Goal: Task Accomplishment & Management: Manage account settings

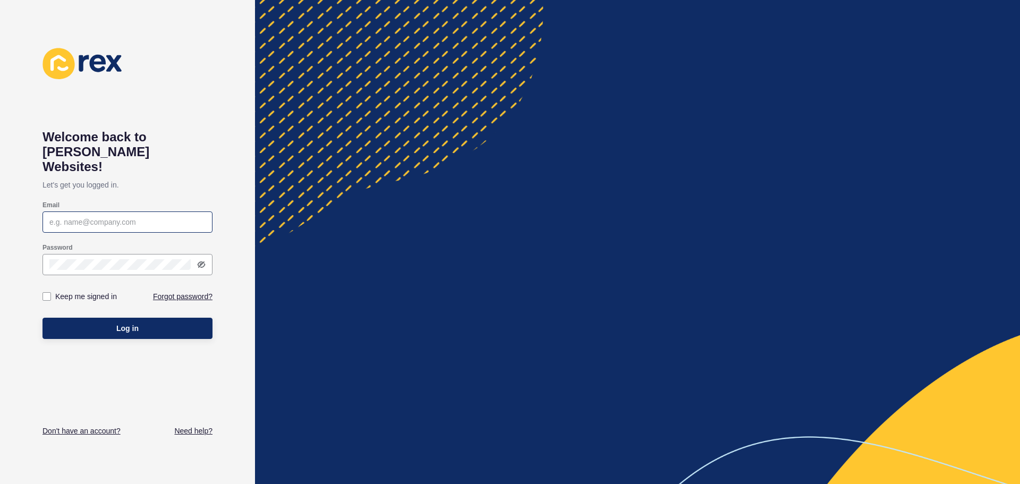
click at [94, 216] on div at bounding box center [128, 222] width 170 height 21
type input "k"
drag, startPoint x: 189, startPoint y: 209, endPoint x: 130, endPoint y: 203, distance: 58.8
click at [130, 217] on input "[EMAIL_ADDRESS][DOMAIN_NAME]" at bounding box center [127, 222] width 156 height 11
type input "[EMAIL_ADDRESS][DOMAIN_NAME]"
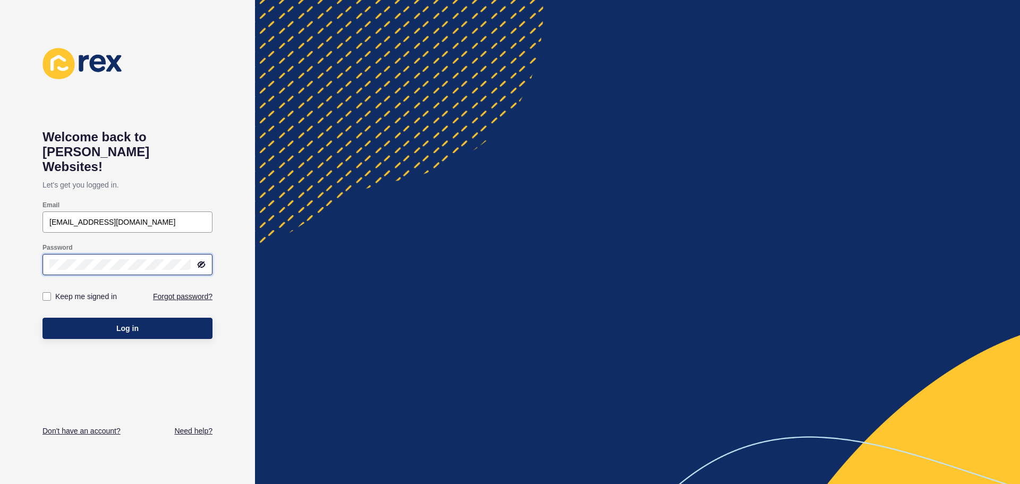
click at [43, 318] on button "Log in" at bounding box center [128, 328] width 170 height 21
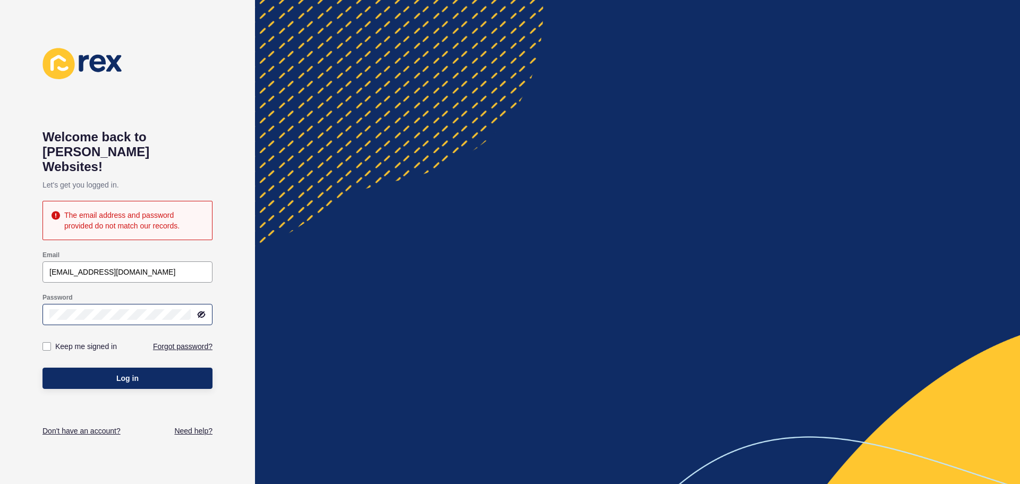
click at [199, 305] on div at bounding box center [128, 314] width 170 height 21
click at [199, 312] on icon at bounding box center [202, 314] width 6 height 5
click at [43, 368] on button "Log in" at bounding box center [128, 378] width 170 height 21
click at [182, 368] on button "Log in" at bounding box center [128, 378] width 170 height 21
click at [48, 304] on div at bounding box center [128, 314] width 170 height 21
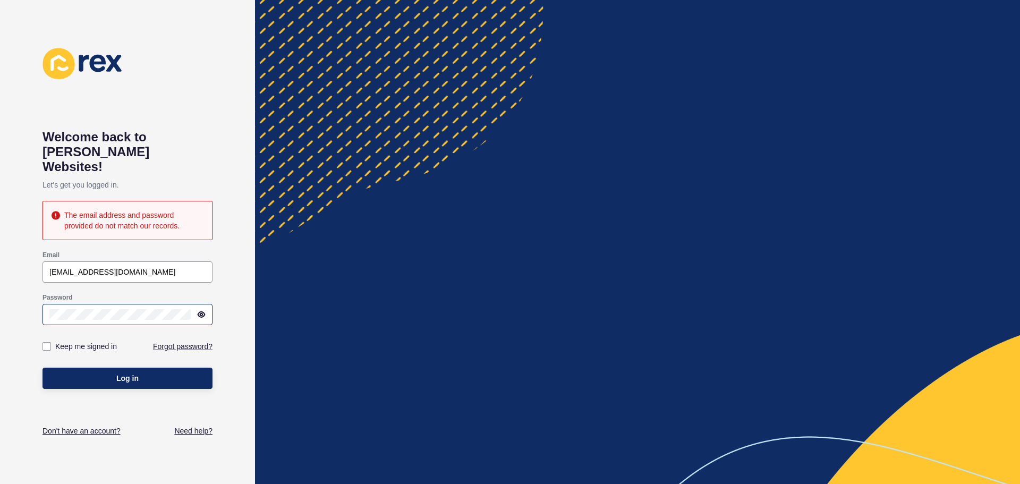
click at [48, 304] on div at bounding box center [128, 314] width 170 height 21
click at [174, 267] on input "[EMAIL_ADDRESS][DOMAIN_NAME]" at bounding box center [127, 272] width 156 height 11
click at [0, 296] on html "Welcome back to [PERSON_NAME] Websites! Let's get you logged in. The email addr…" at bounding box center [510, 242] width 1020 height 484
click at [0, 290] on html "Welcome back to [PERSON_NAME] Websites! Let's get you logged in. The email addr…" at bounding box center [510, 242] width 1020 height 484
click at [185, 288] on div "Password" at bounding box center [128, 309] width 170 height 43
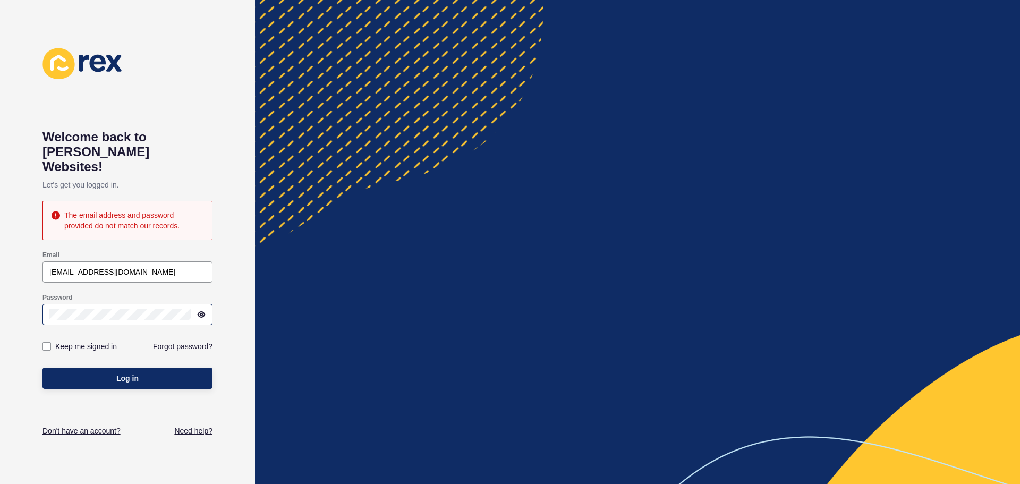
click at [191, 309] on div at bounding box center [191, 309] width 0 height 0
click at [215, 464] on div "Welcome back to [PERSON_NAME] Websites! Let's get you logged in. The email addr…" at bounding box center [127, 242] width 255 height 484
click at [104, 368] on button "Log in" at bounding box center [128, 378] width 170 height 21
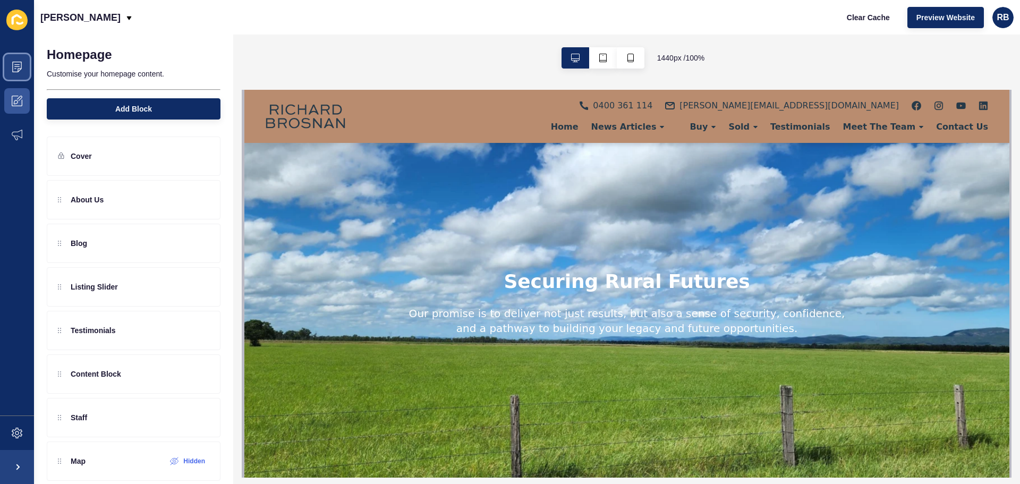
click at [24, 70] on span at bounding box center [17, 67] width 34 height 34
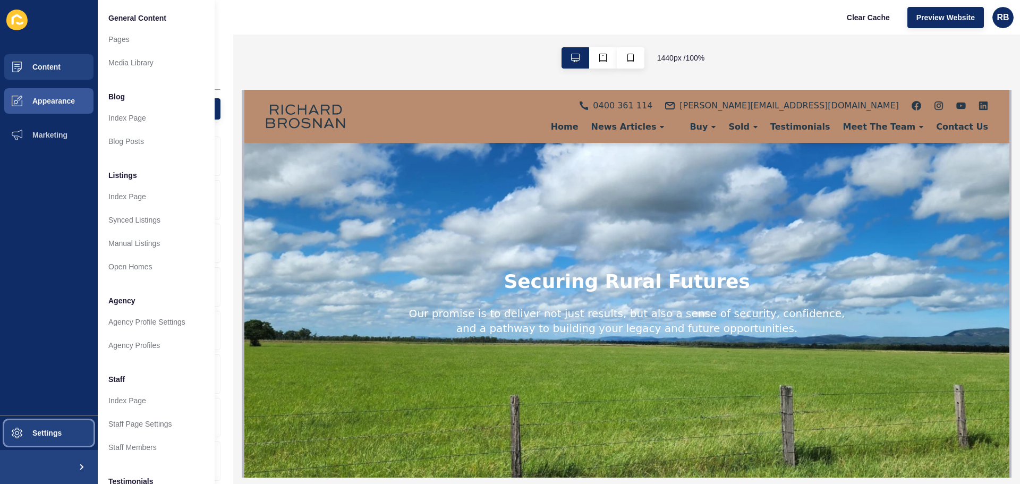
click at [45, 438] on button "Settings" at bounding box center [49, 433] width 98 height 34
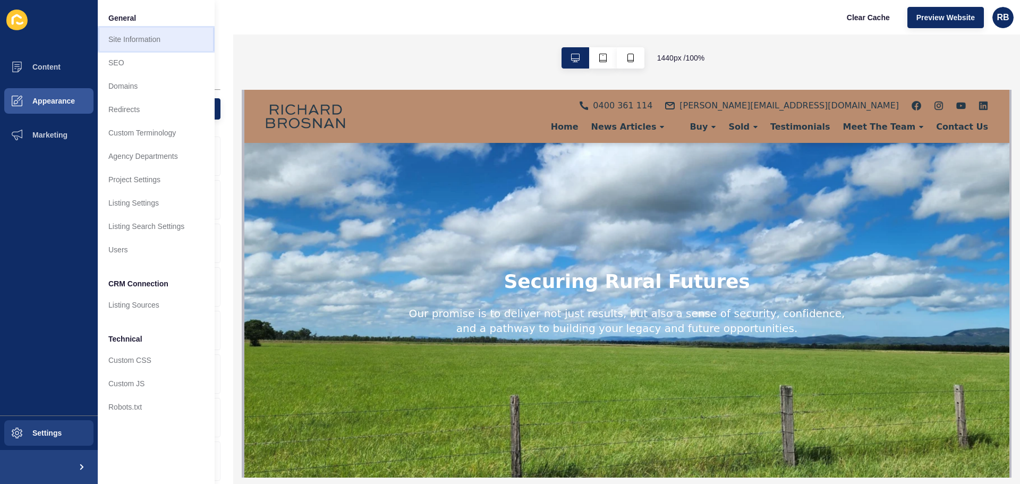
click at [141, 35] on link "Site Information" at bounding box center [156, 39] width 117 height 23
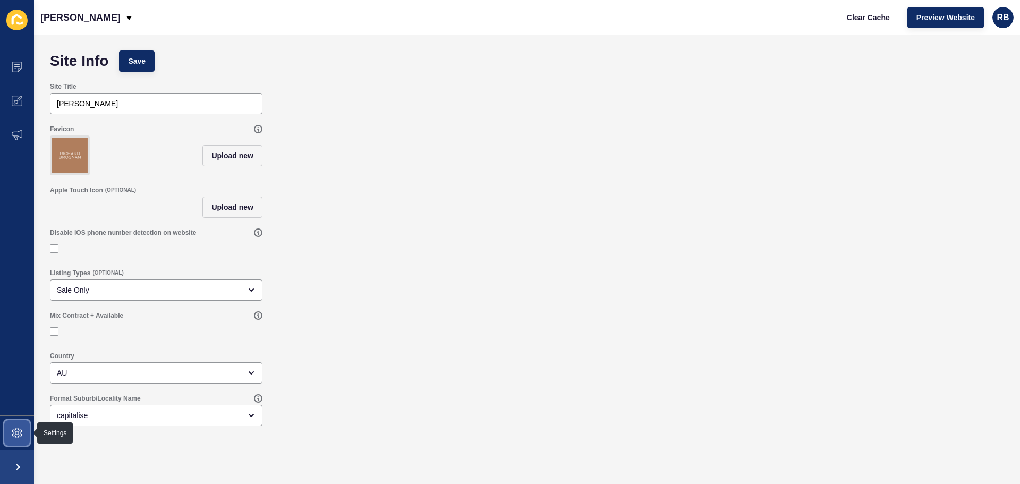
click at [9, 428] on span at bounding box center [17, 433] width 34 height 34
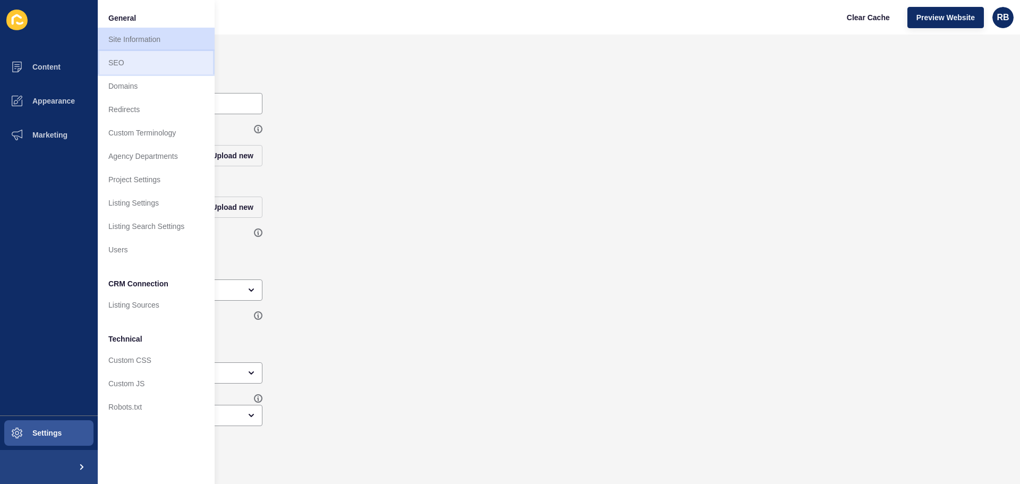
click at [168, 57] on link "SEO" at bounding box center [156, 62] width 117 height 23
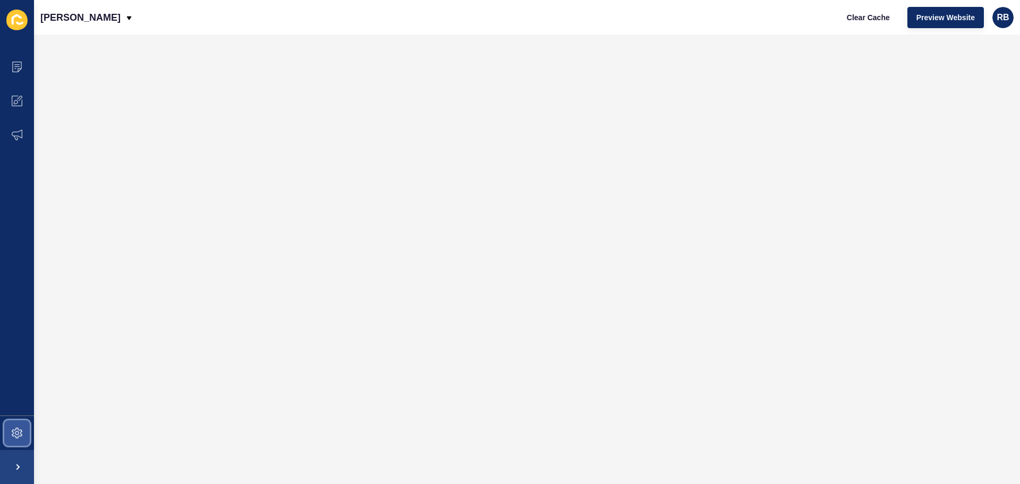
click at [20, 438] on span at bounding box center [17, 433] width 34 height 34
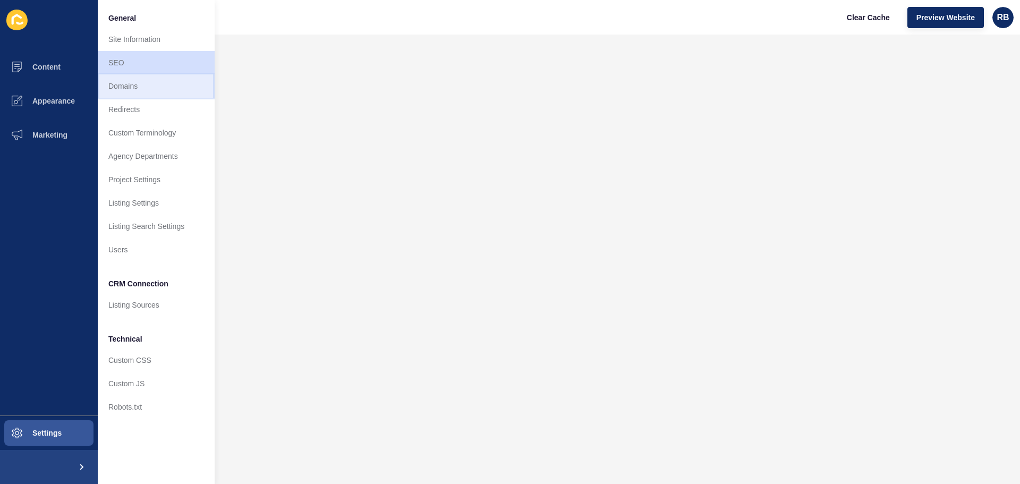
click at [161, 83] on link "Domains" at bounding box center [156, 85] width 117 height 23
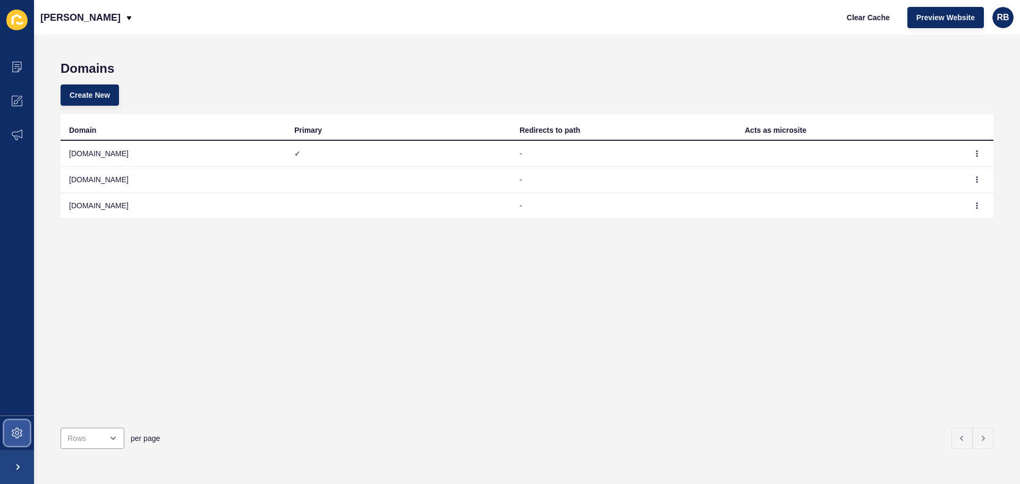
click at [22, 433] on span at bounding box center [17, 433] width 34 height 34
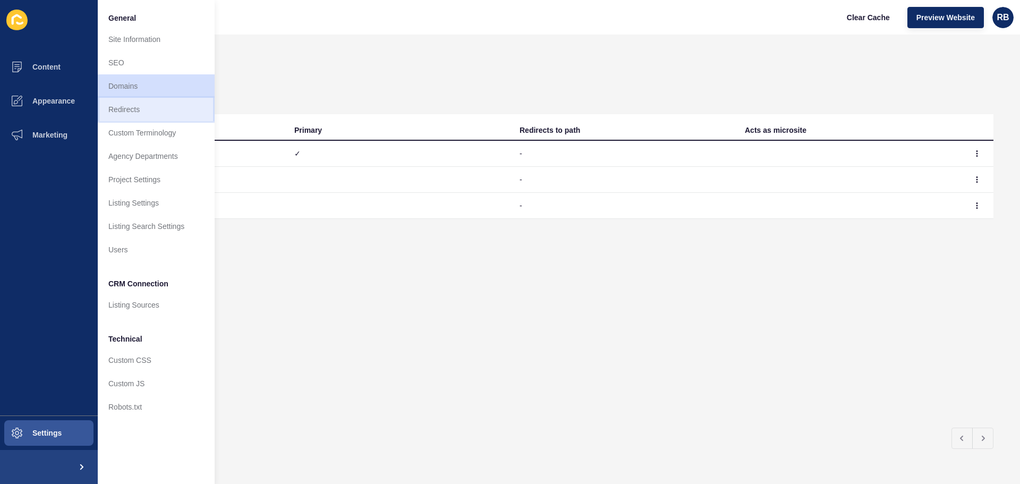
click at [154, 115] on link "Redirects" at bounding box center [156, 109] width 117 height 23
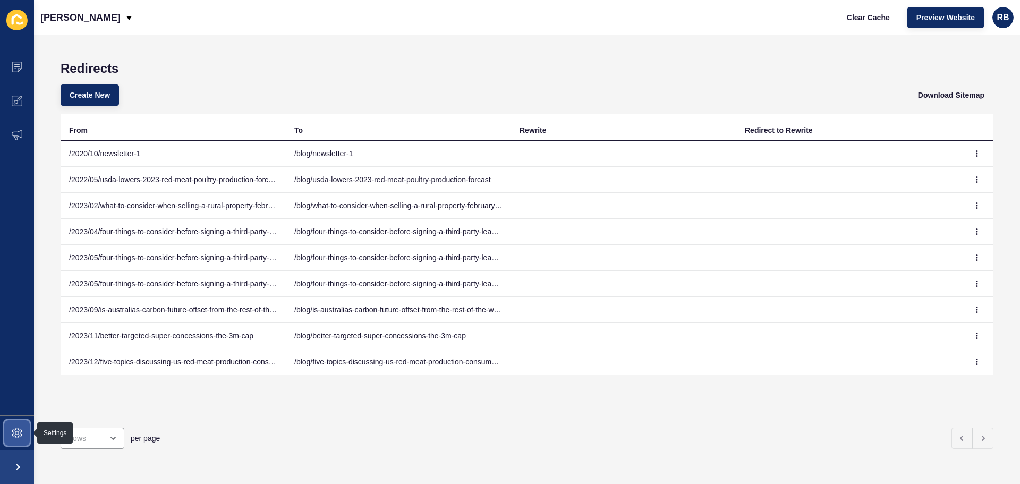
click at [13, 425] on span at bounding box center [17, 433] width 34 height 34
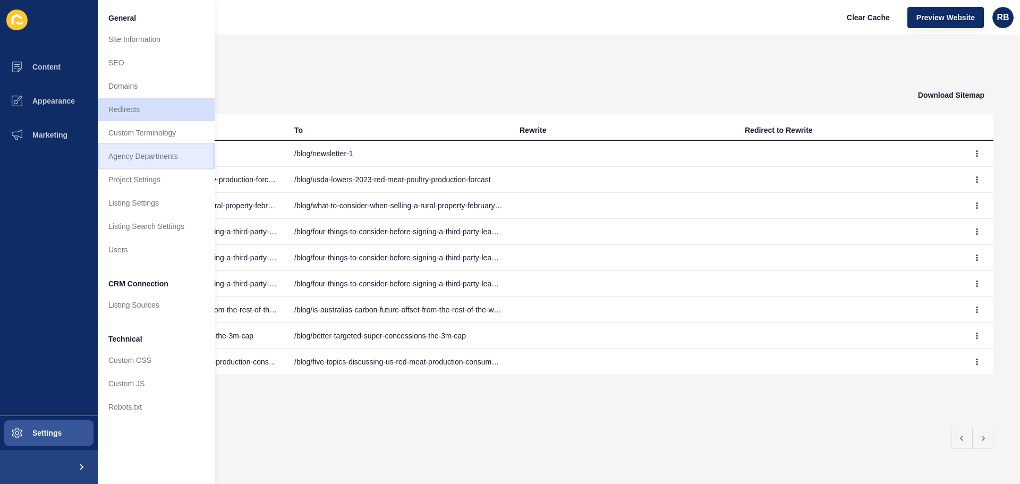
click at [178, 156] on link "Agency Departments" at bounding box center [156, 156] width 117 height 23
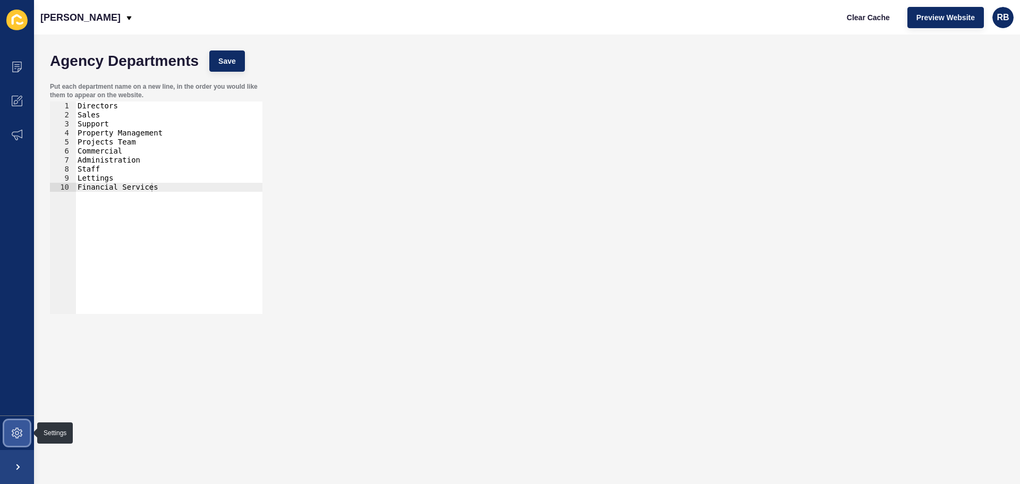
click at [5, 439] on span at bounding box center [17, 433] width 34 height 34
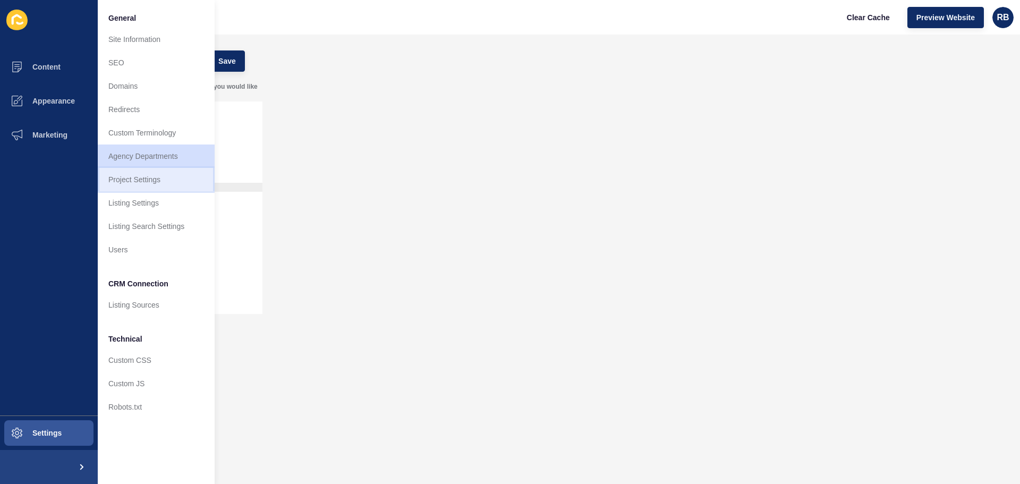
click at [117, 181] on link "Project Settings" at bounding box center [156, 179] width 117 height 23
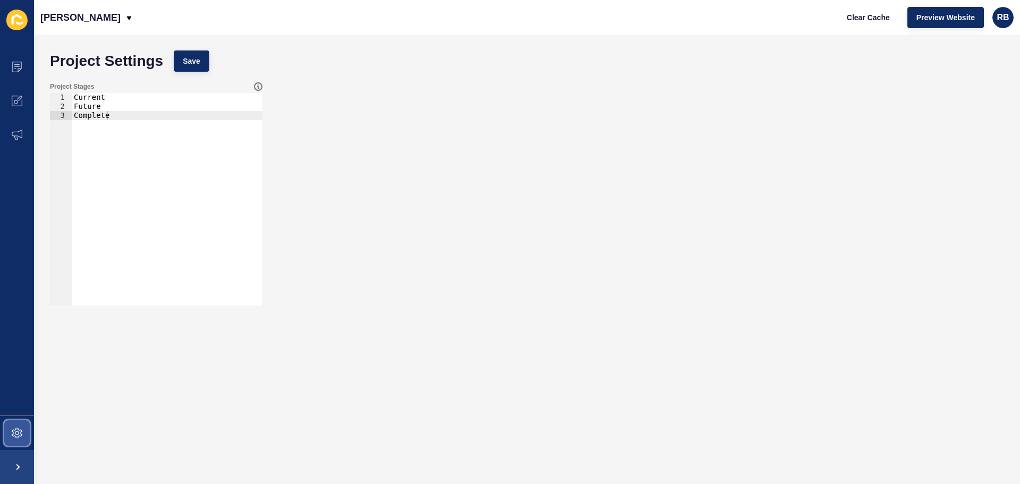
click at [24, 435] on span at bounding box center [17, 433] width 34 height 34
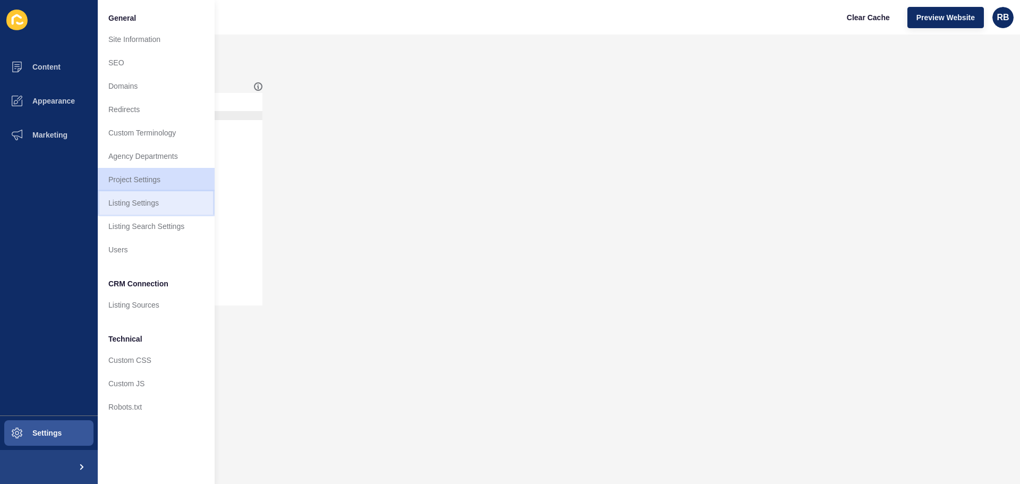
click at [189, 198] on link "Listing Settings" at bounding box center [156, 202] width 117 height 23
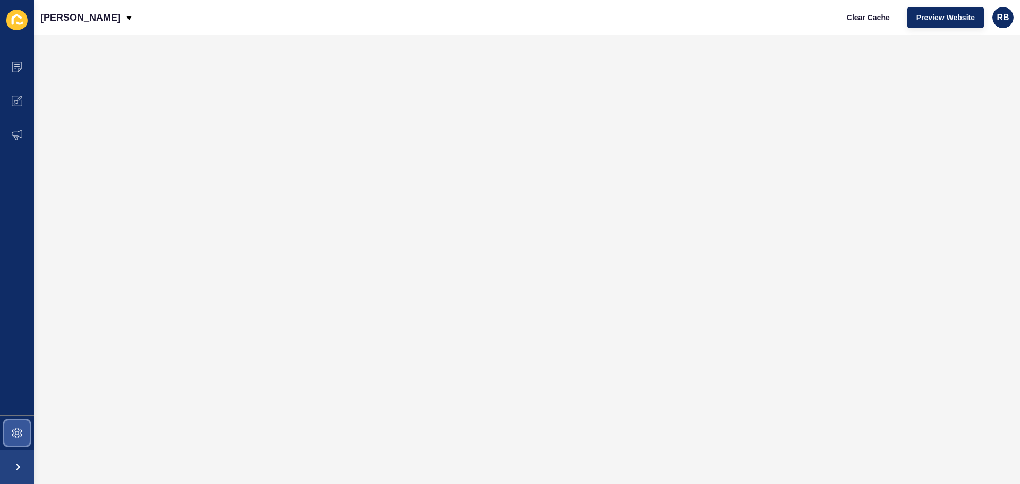
click at [23, 437] on span at bounding box center [17, 433] width 34 height 34
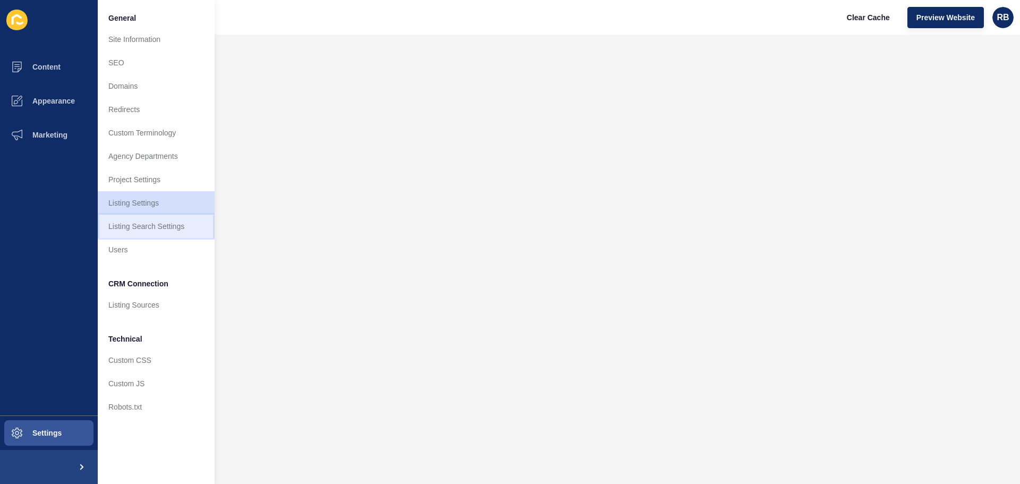
click at [153, 233] on link "Listing Search Settings" at bounding box center [156, 226] width 117 height 23
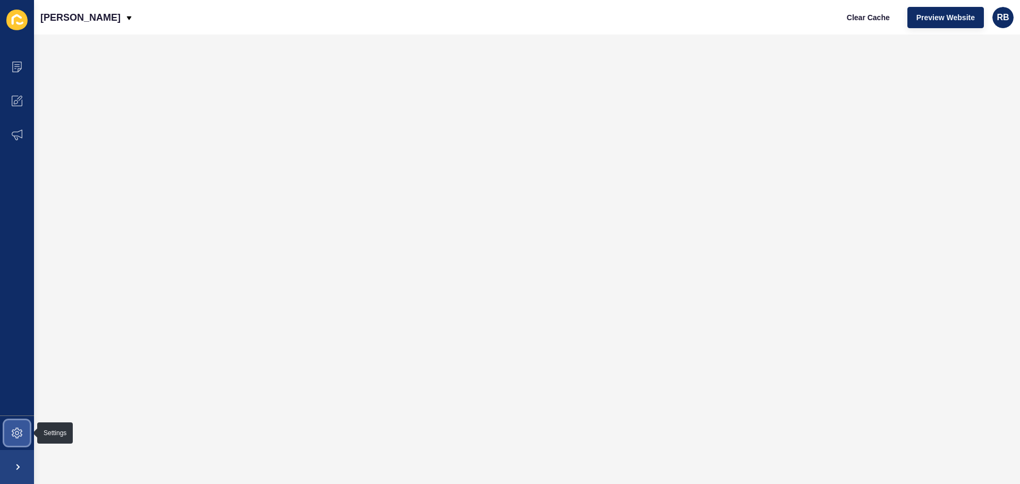
click at [28, 440] on span at bounding box center [17, 433] width 34 height 34
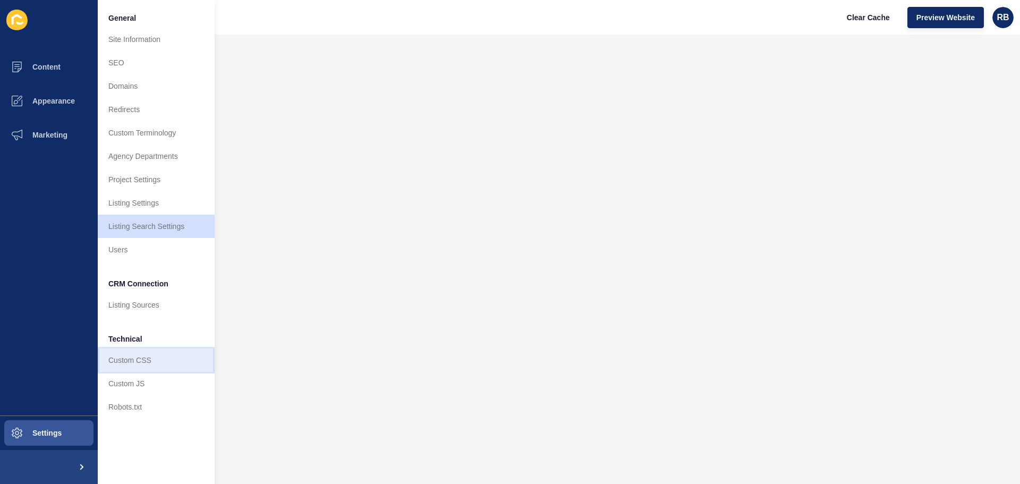
click at [122, 353] on link "Custom CSS" at bounding box center [156, 360] width 117 height 23
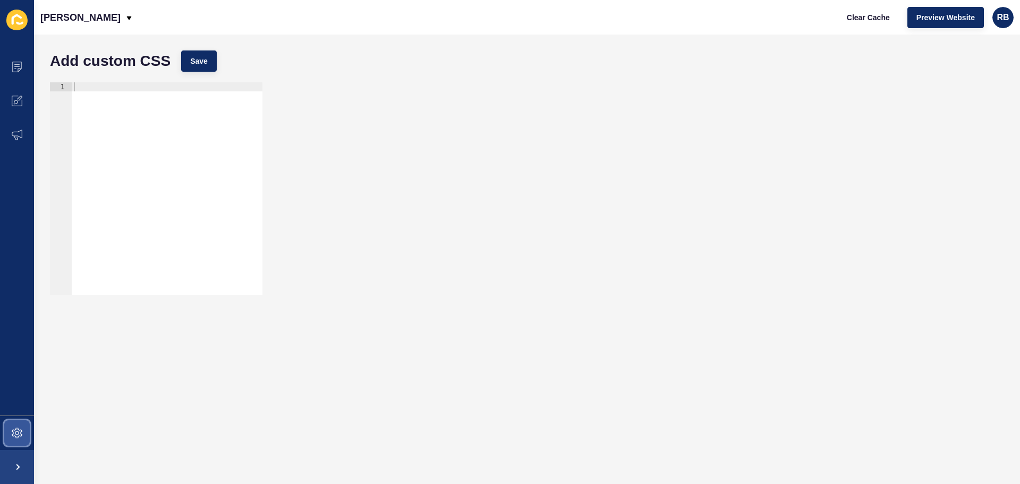
click at [24, 430] on span at bounding box center [17, 433] width 34 height 34
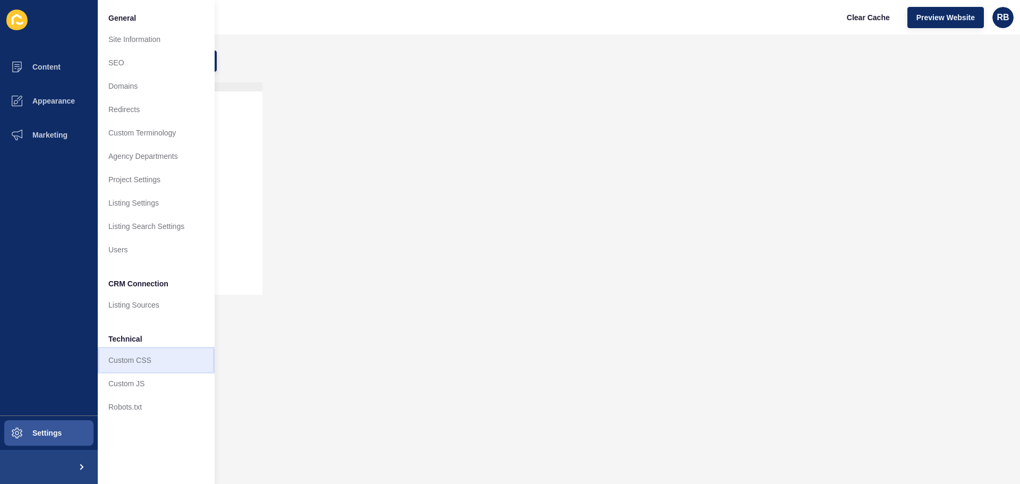
click at [126, 372] on link "Custom CSS" at bounding box center [156, 360] width 117 height 23
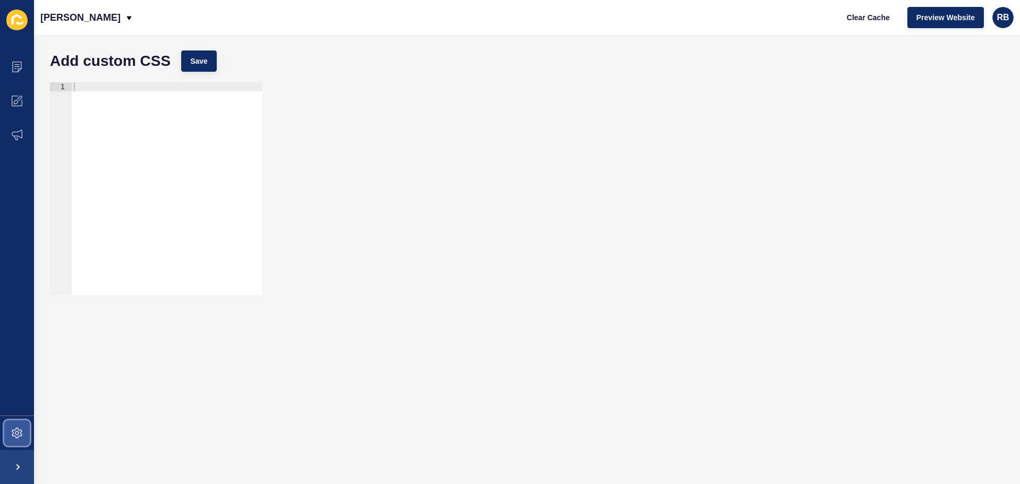
drag, startPoint x: 15, startPoint y: 442, endPoint x: 45, endPoint y: 435, distance: 29.9
click at [16, 442] on span at bounding box center [17, 433] width 34 height 34
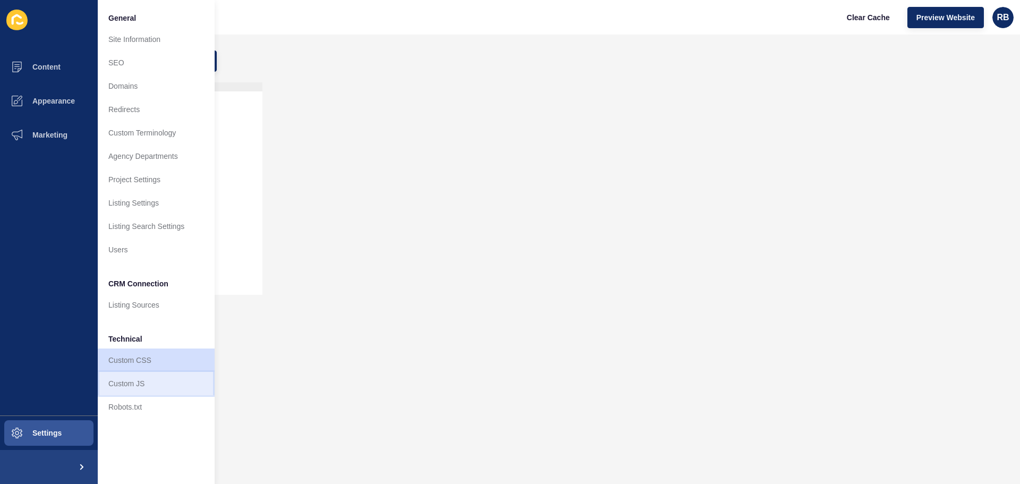
click at [133, 387] on link "Custom JS" at bounding box center [156, 383] width 117 height 23
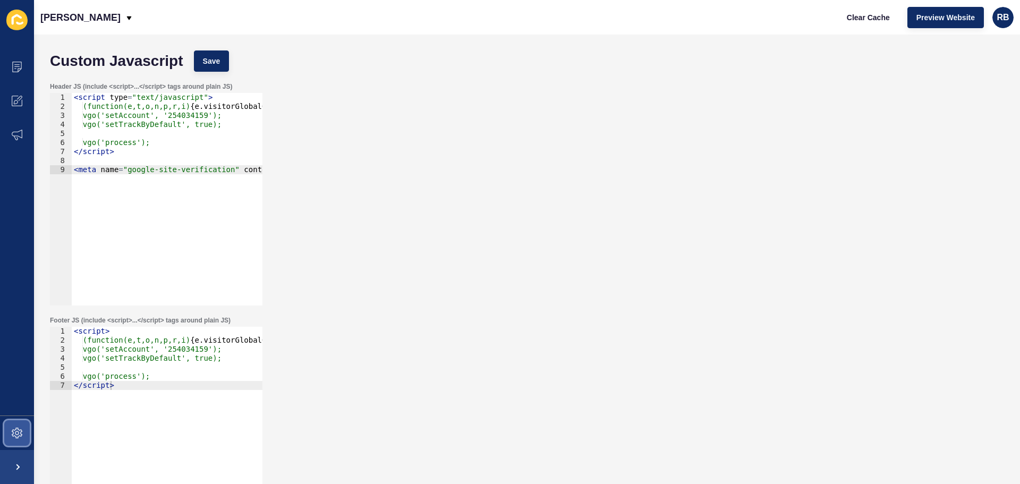
click at [20, 441] on span at bounding box center [17, 433] width 34 height 34
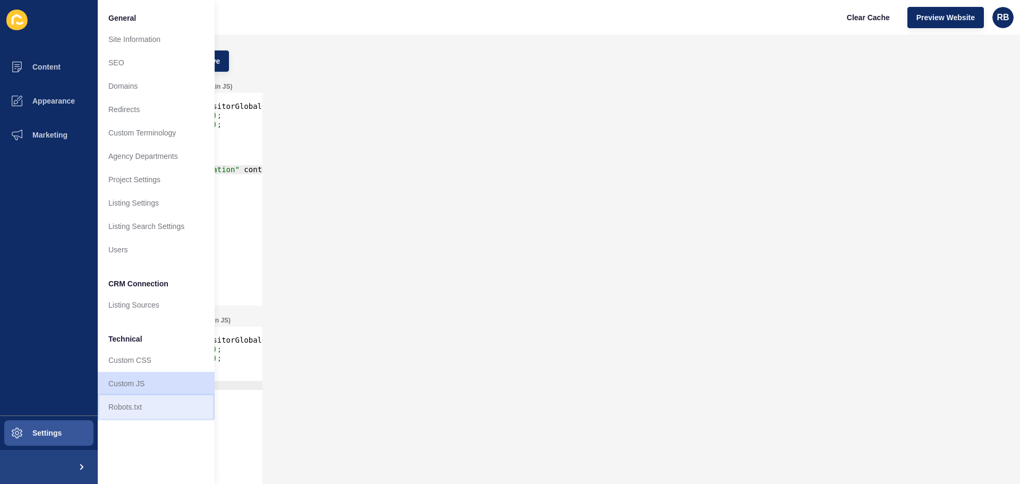
click at [121, 404] on link "Robots.txt" at bounding box center [156, 406] width 117 height 23
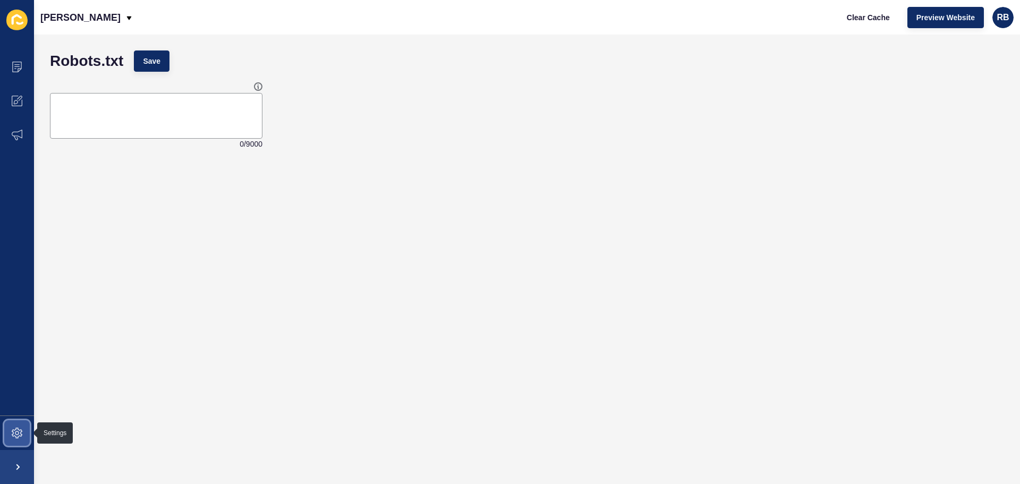
click at [18, 424] on span at bounding box center [17, 433] width 34 height 34
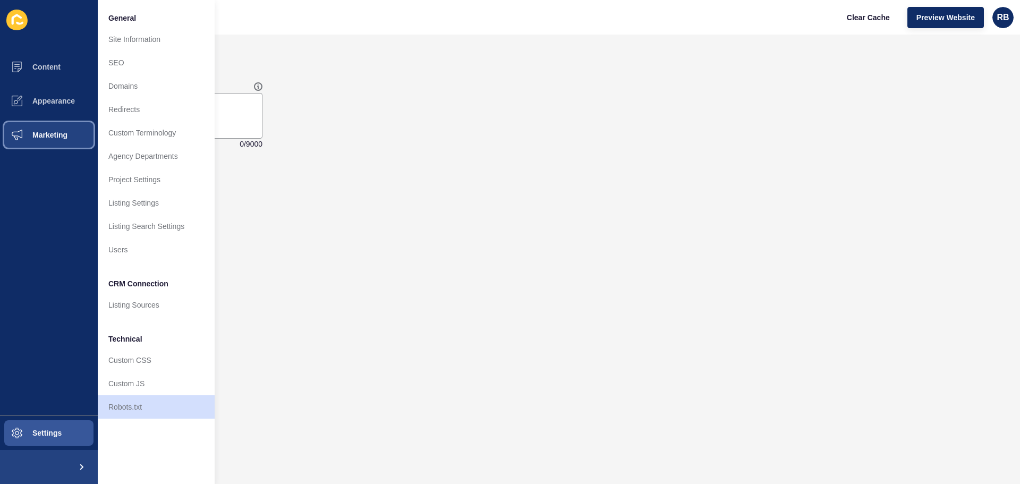
click at [37, 133] on span "Marketing" at bounding box center [32, 135] width 69 height 9
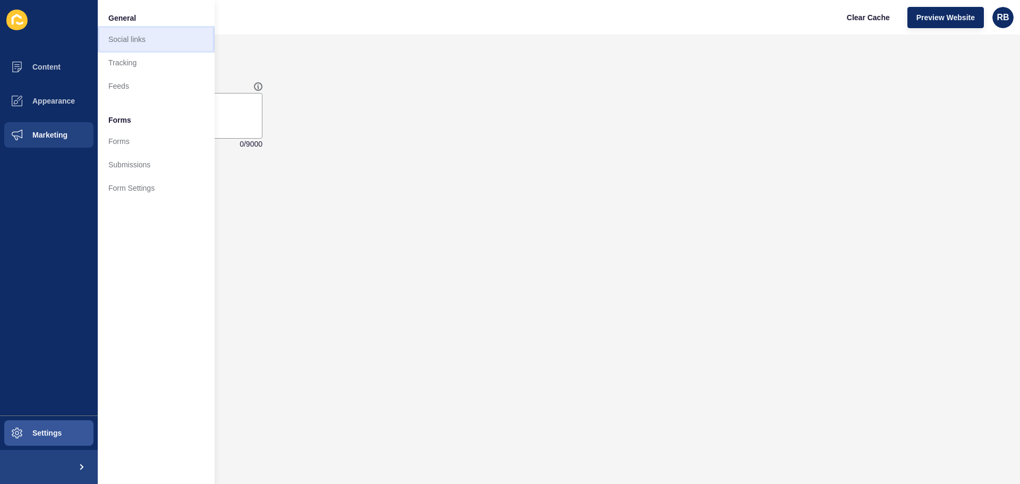
click at [155, 39] on link "Social links" at bounding box center [156, 39] width 117 height 23
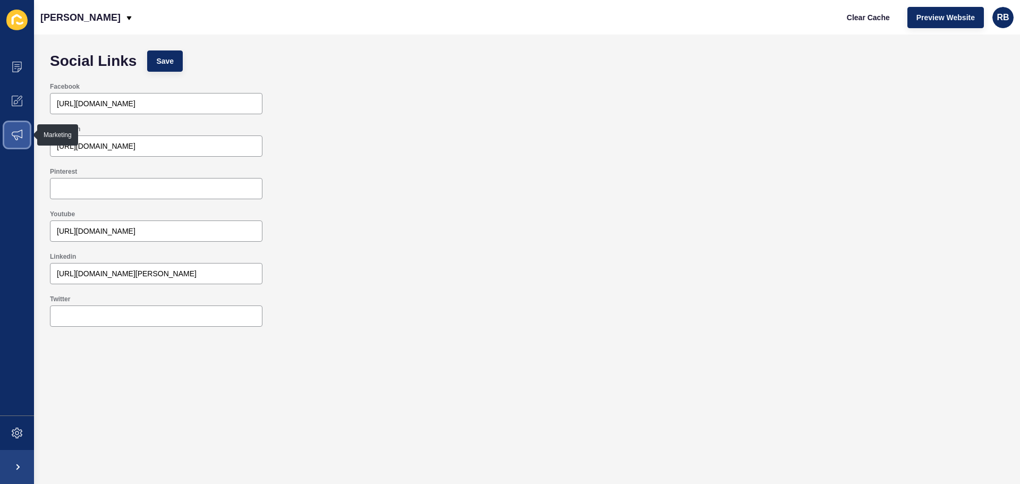
click at [15, 143] on span at bounding box center [17, 135] width 34 height 34
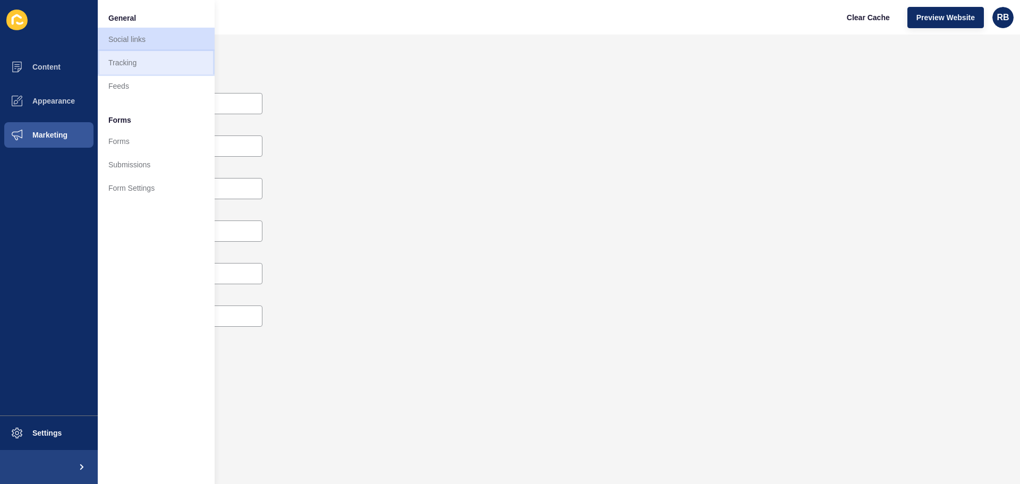
click at [156, 66] on link "Tracking" at bounding box center [156, 62] width 117 height 23
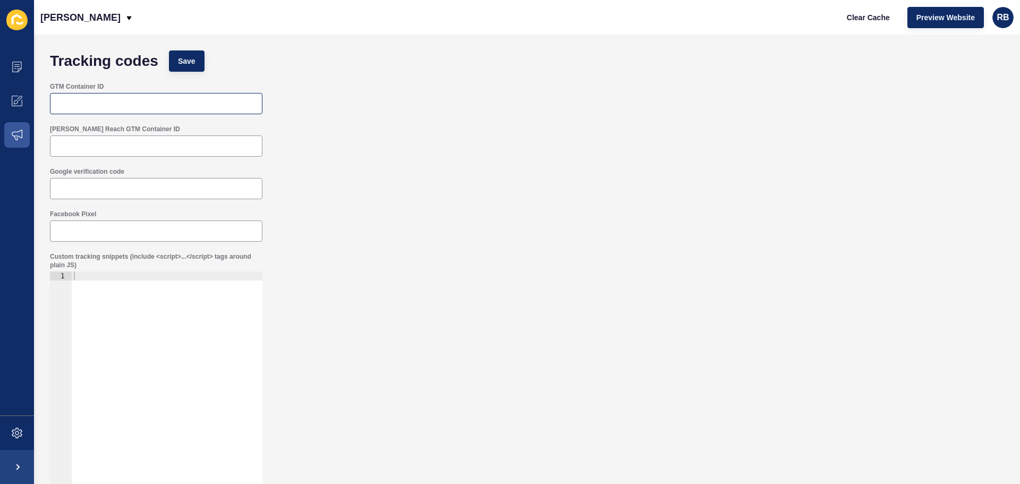
click at [133, 112] on div at bounding box center [156, 103] width 213 height 21
click at [150, 98] on input "GTM Container ID" at bounding box center [156, 103] width 199 height 11
click at [122, 290] on div at bounding box center [167, 387] width 191 height 231
paste textarea "</script>"
type textarea "</script>"
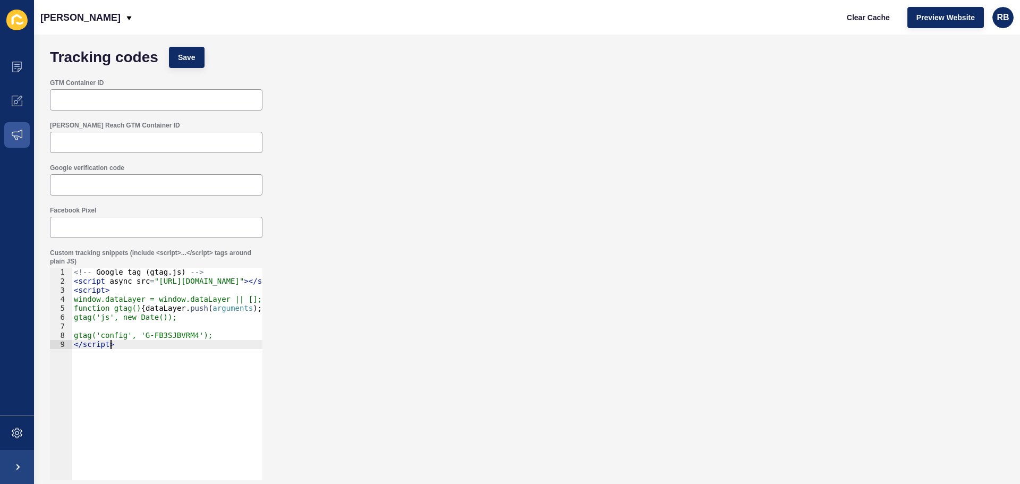
scroll to position [5, 0]
click at [188, 53] on span "Save" at bounding box center [187, 55] width 18 height 11
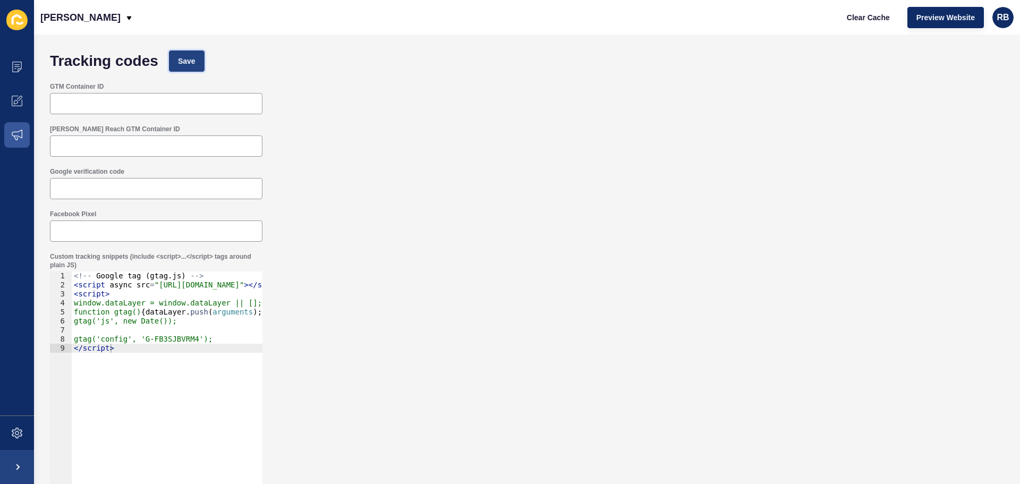
click at [181, 51] on button "Save" at bounding box center [187, 60] width 36 height 21
click at [130, 99] on input "GTM Container ID" at bounding box center [156, 103] width 199 height 11
paste input "G-FB3SJBVRM4"
type input "G-FB3SJBVRM4"
drag, startPoint x: 184, startPoint y: 107, endPoint x: -112, endPoint y: 100, distance: 296.1
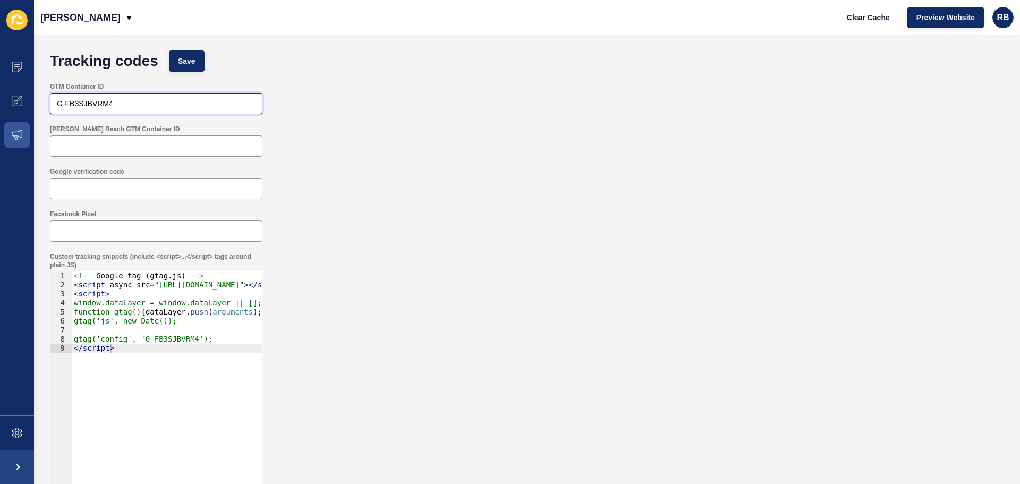
click at [0, 100] on html "Content Appearance Marketing Settings [PERSON_NAME] Clear Cache Preview Website…" at bounding box center [510, 242] width 1020 height 484
click at [489, 231] on div "Facebook Pixel" at bounding box center [527, 226] width 965 height 43
click at [190, 55] on button "Save" at bounding box center [187, 60] width 36 height 21
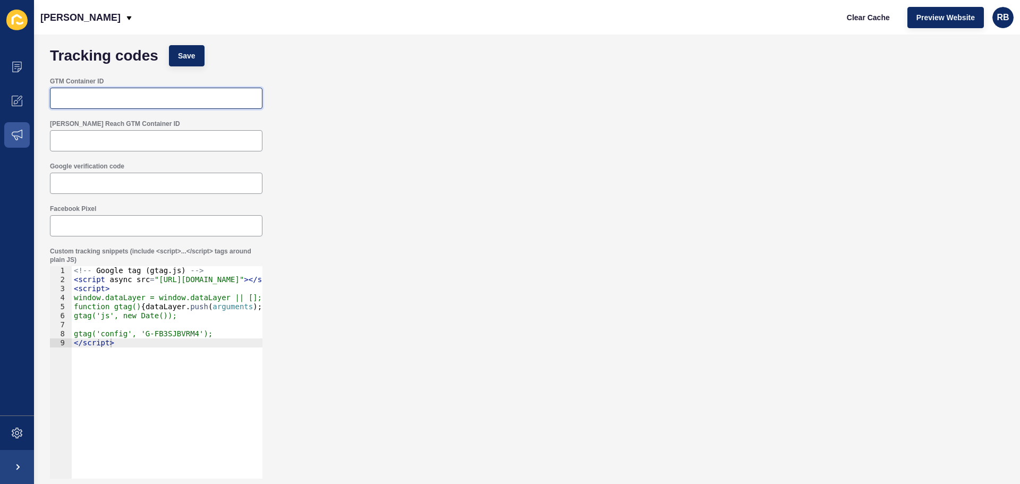
click at [142, 94] on input "GTM Container ID" at bounding box center [156, 98] width 199 height 11
paste input "GT-K52X7955"
type input "GT-K52X7955"
click at [174, 58] on button "Save" at bounding box center [187, 55] width 36 height 21
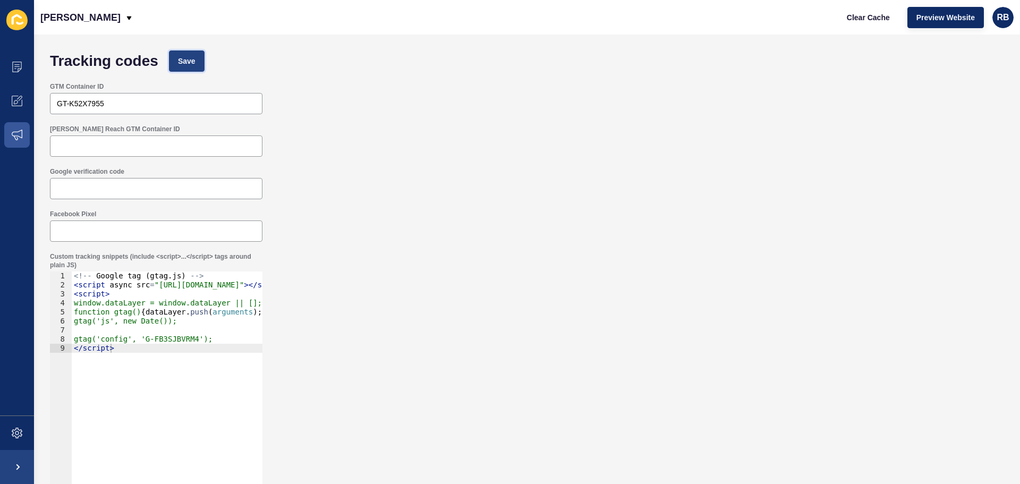
click at [197, 55] on button "Save" at bounding box center [187, 60] width 36 height 21
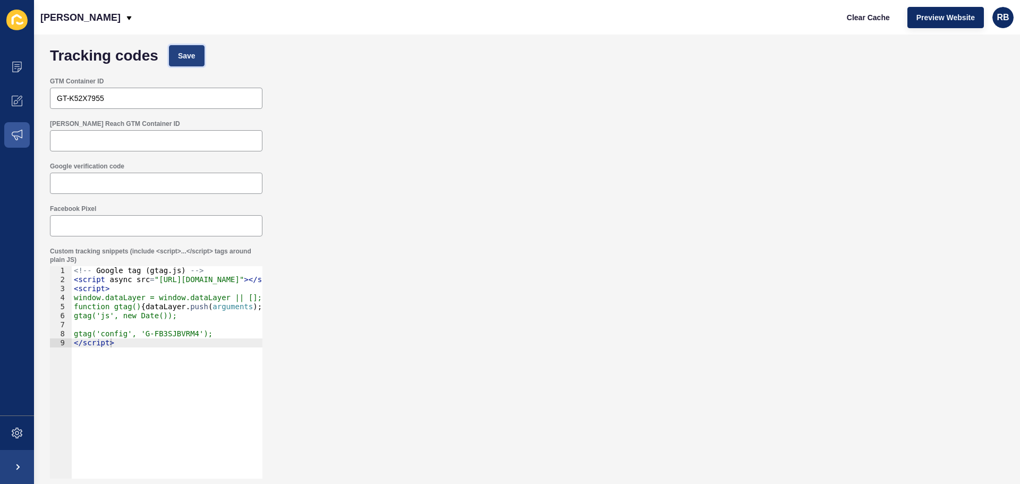
click at [178, 53] on span "Save" at bounding box center [187, 55] width 18 height 11
click at [24, 64] on span at bounding box center [17, 67] width 34 height 34
